Goal: Navigation & Orientation: Find specific page/section

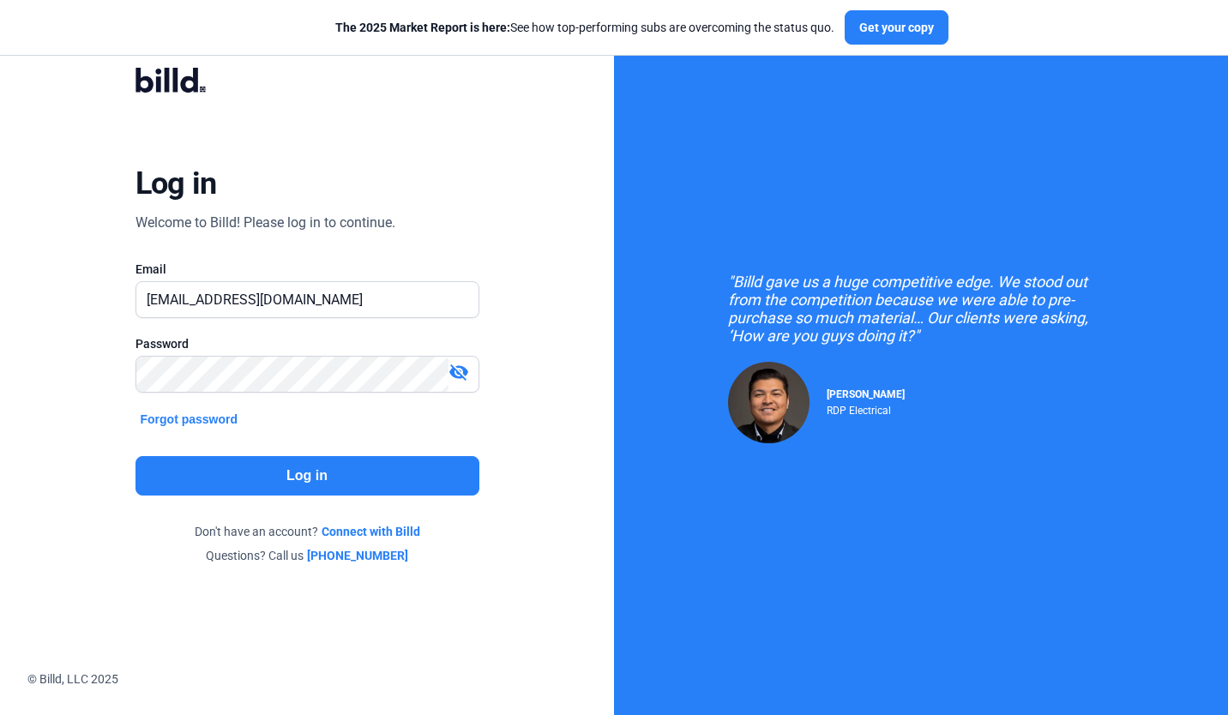
click at [314, 482] on button "Log in" at bounding box center [307, 475] width 344 height 39
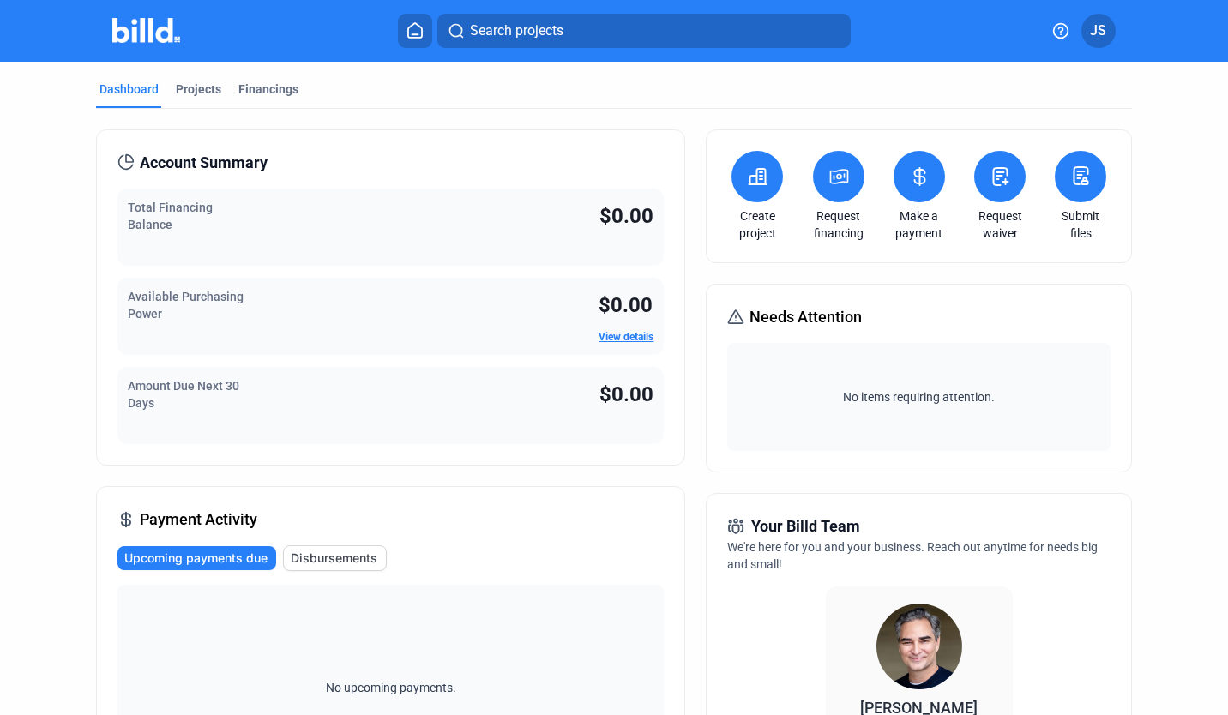
click at [258, 86] on div "Financings" at bounding box center [268, 89] width 60 height 17
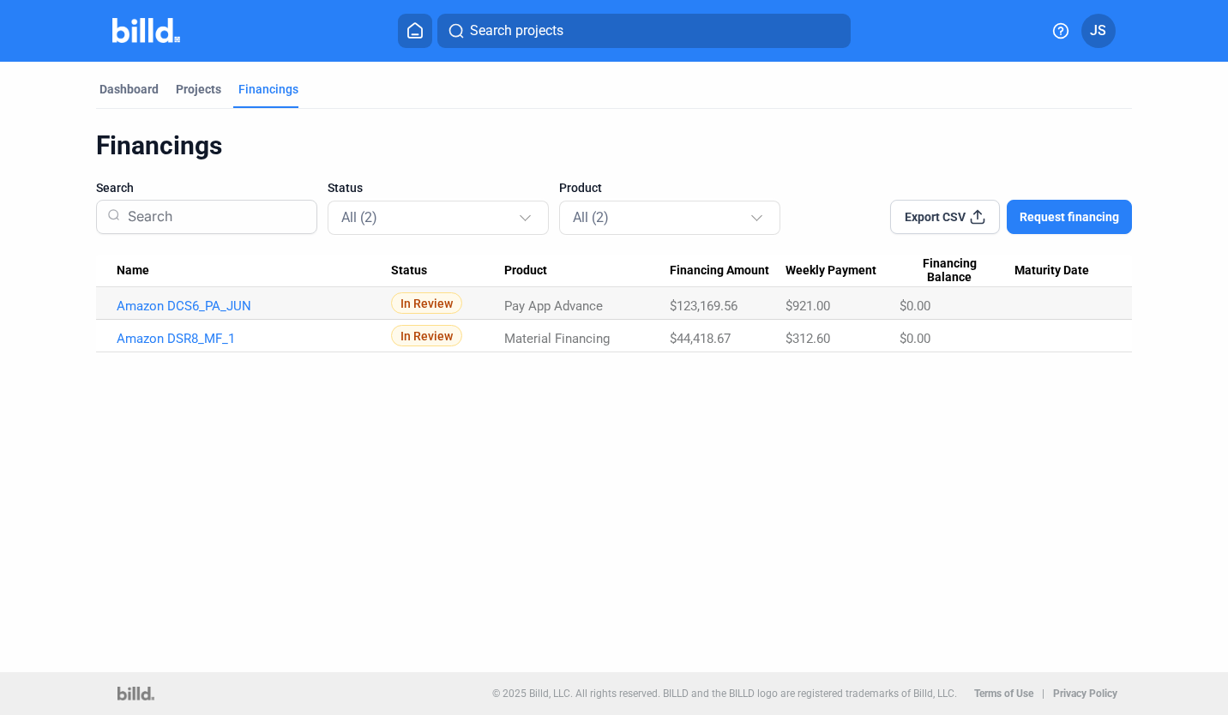
click at [208, 95] on div "Projects" at bounding box center [198, 89] width 45 height 17
